Goal: Information Seeking & Learning: Check status

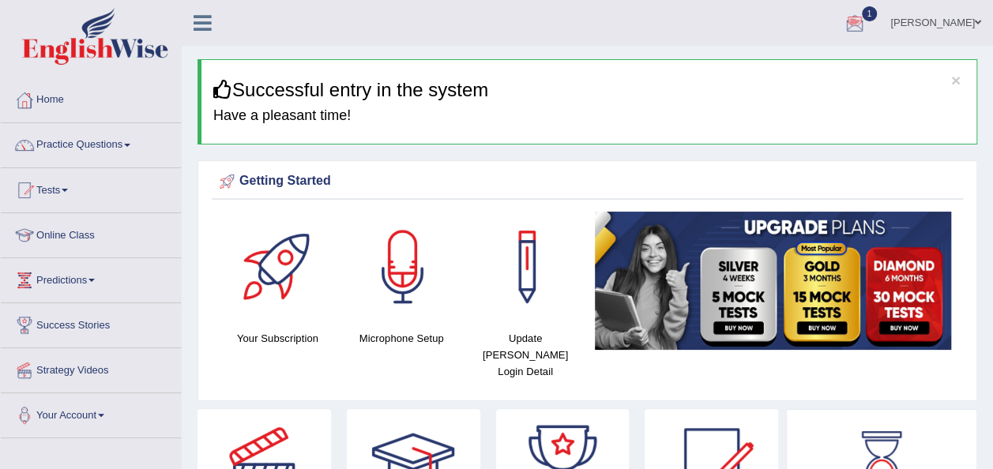
click at [866, 19] on div at bounding box center [855, 24] width 24 height 24
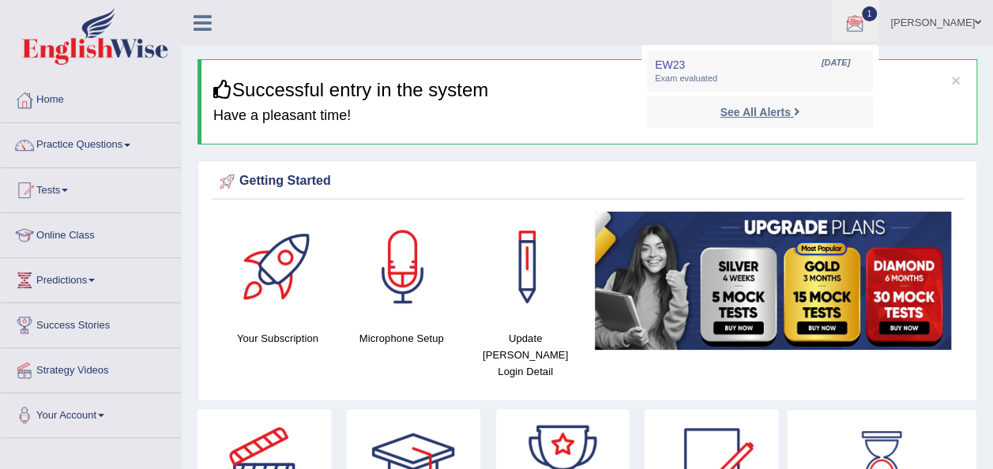
click at [790, 106] on strong "See All Alerts" at bounding box center [754, 112] width 70 height 13
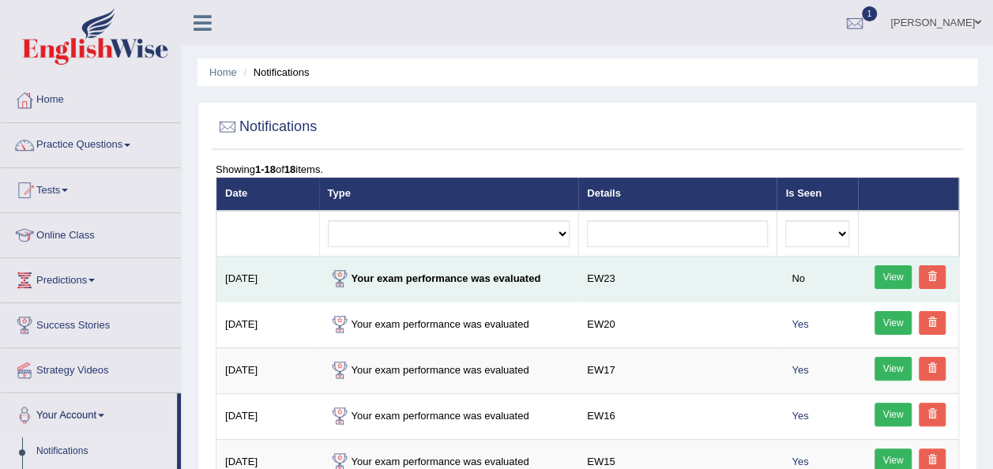
click at [877, 279] on link "View" at bounding box center [893, 277] width 38 height 24
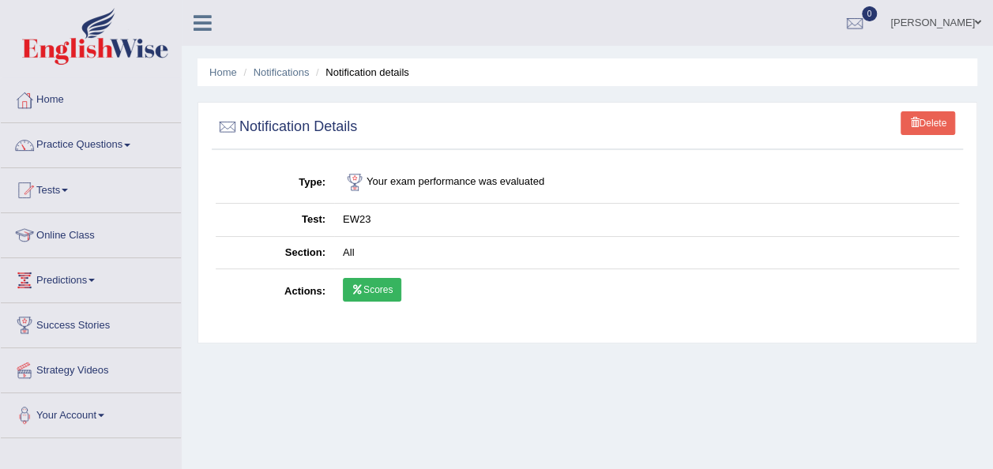
click at [372, 288] on link "Scores" at bounding box center [372, 290] width 58 height 24
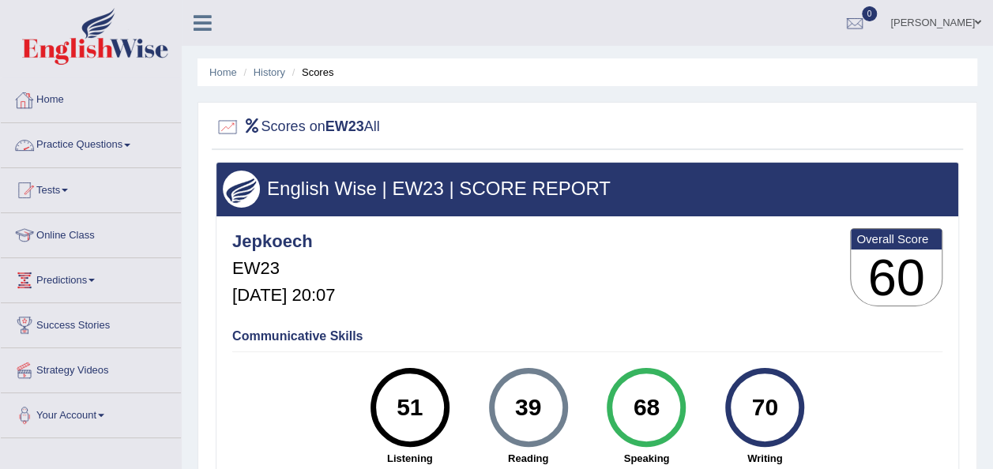
click at [133, 140] on link "Practice Questions" at bounding box center [91, 142] width 180 height 39
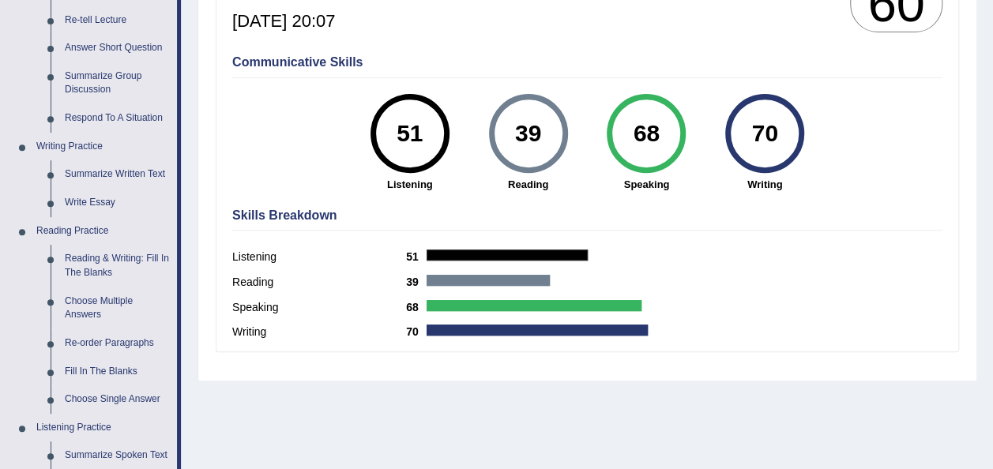
scroll to position [284, 0]
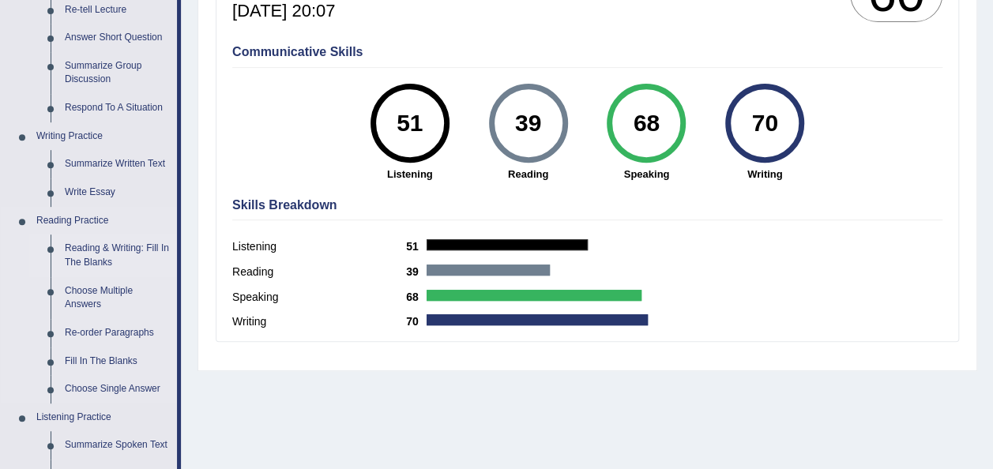
click at [104, 244] on link "Reading & Writing: Fill In The Blanks" at bounding box center [117, 256] width 119 height 42
